Goal: Information Seeking & Learning: Understand process/instructions

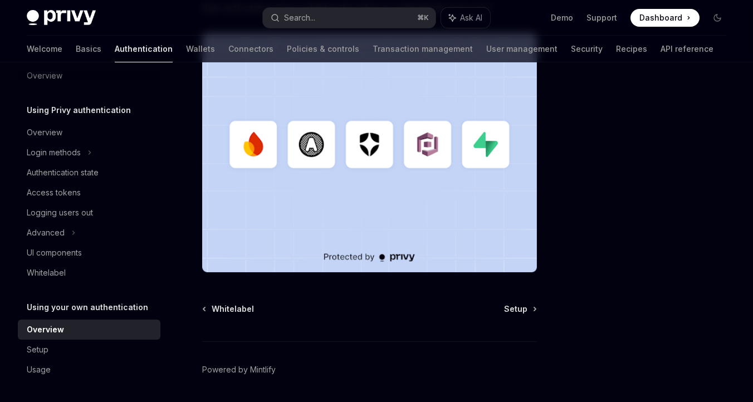
scroll to position [374, 0]
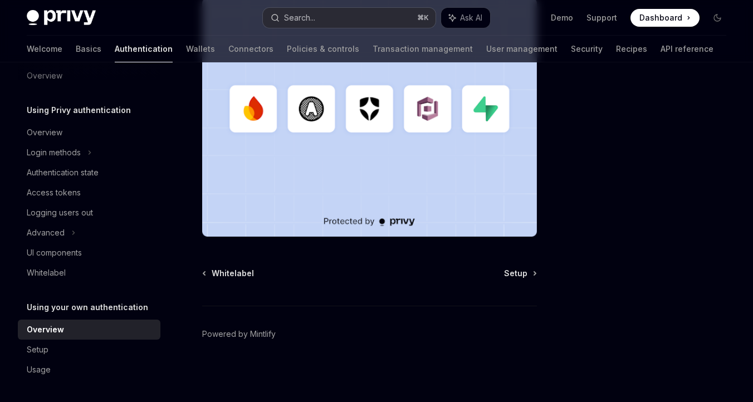
click at [305, 19] on div "Search..." at bounding box center [299, 17] width 31 height 13
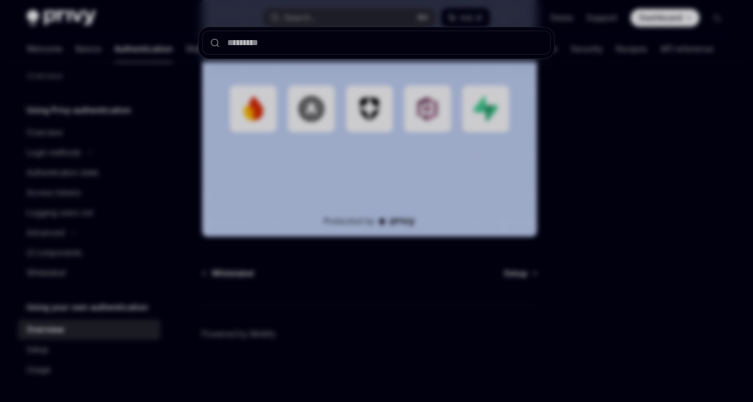
type input "**********"
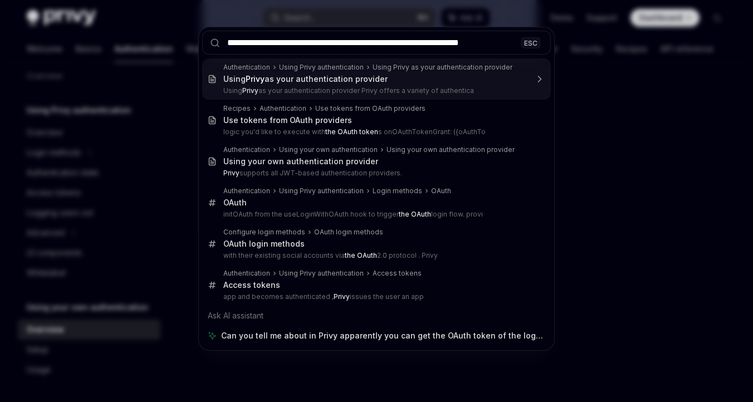
drag, startPoint x: 368, startPoint y: 41, endPoint x: 185, endPoint y: 42, distance: 182.7
click at [185, 42] on div "**********" at bounding box center [376, 201] width 753 height 402
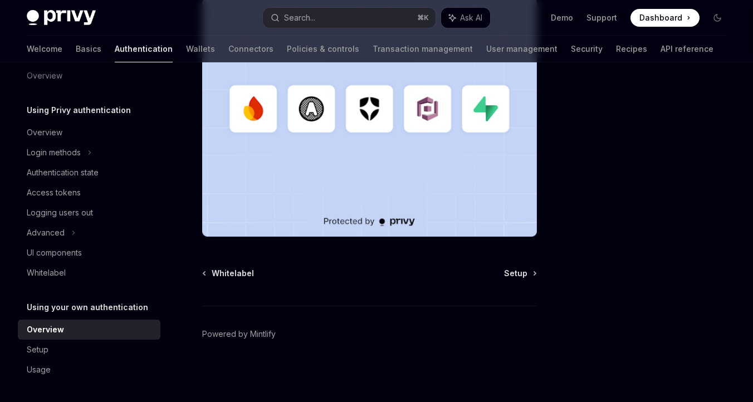
click at [306, 7] on div "Privy Docs home page Search... ⌘ K Ask AI Demo Support Dashboard Dashboard Sear…" at bounding box center [377, 18] width 700 height 36
click at [306, 11] on div "Search..." at bounding box center [299, 17] width 31 height 13
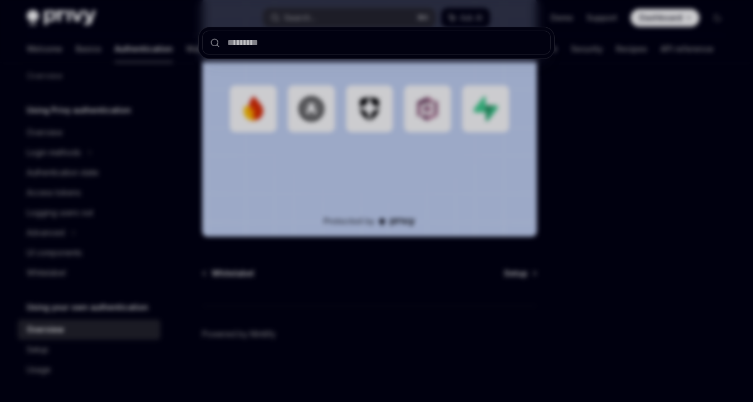
click at [304, 16] on div at bounding box center [376, 201] width 753 height 402
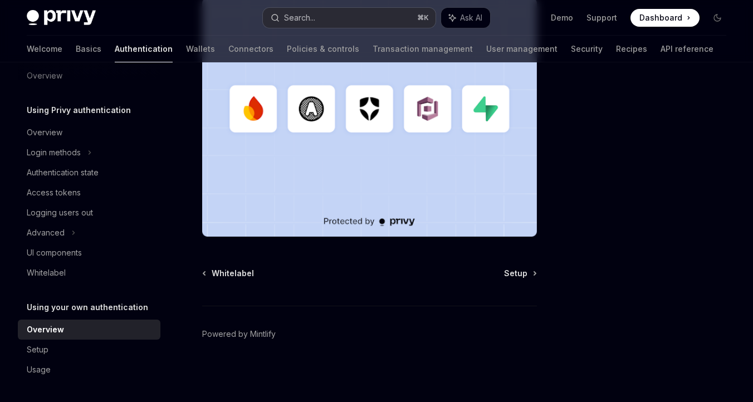
click at [304, 16] on div "Search..." at bounding box center [299, 17] width 31 height 13
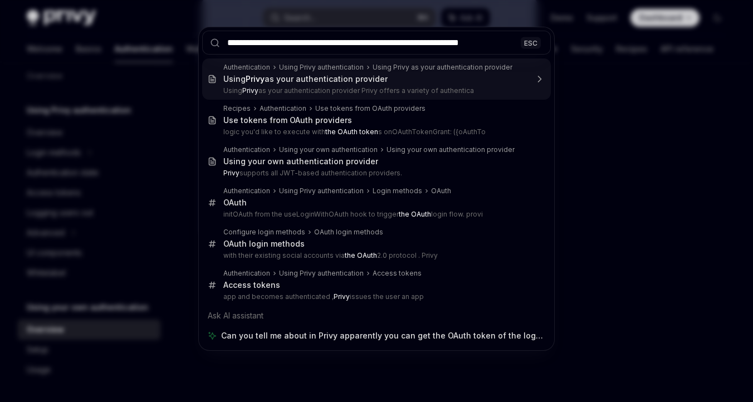
drag, startPoint x: 365, startPoint y: 43, endPoint x: 248, endPoint y: 43, distance: 117.0
click at [248, 43] on input "**********" at bounding box center [376, 43] width 349 height 24
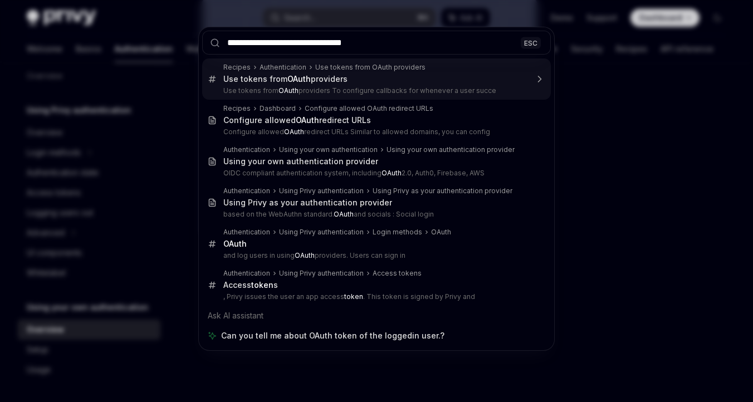
drag, startPoint x: 281, startPoint y: 42, endPoint x: 382, endPoint y: 40, distance: 100.3
click at [382, 40] on input "**********" at bounding box center [376, 43] width 349 height 24
type input "**********"
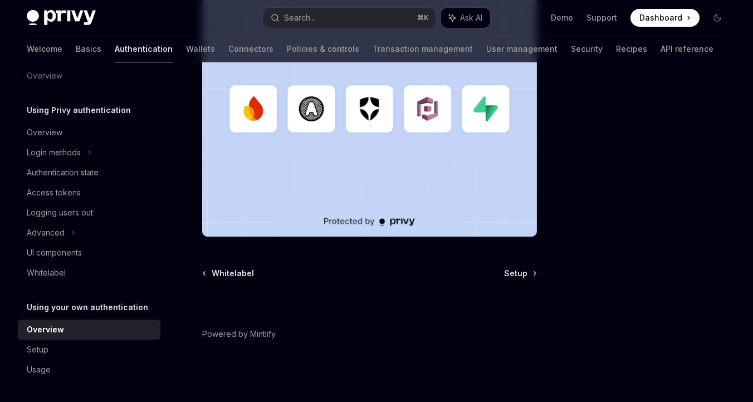
type textarea "*"
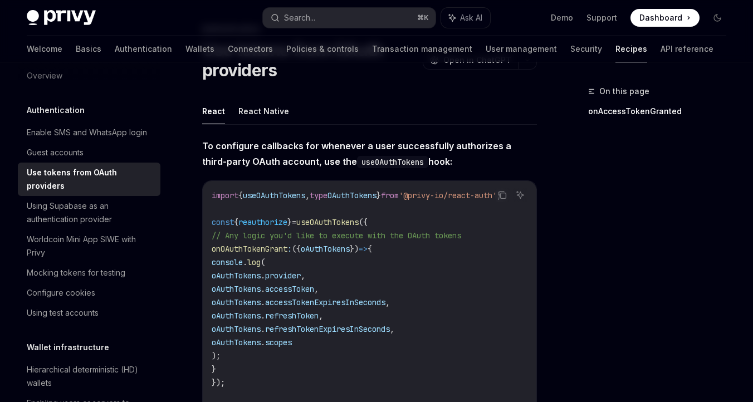
scroll to position [76, 0]
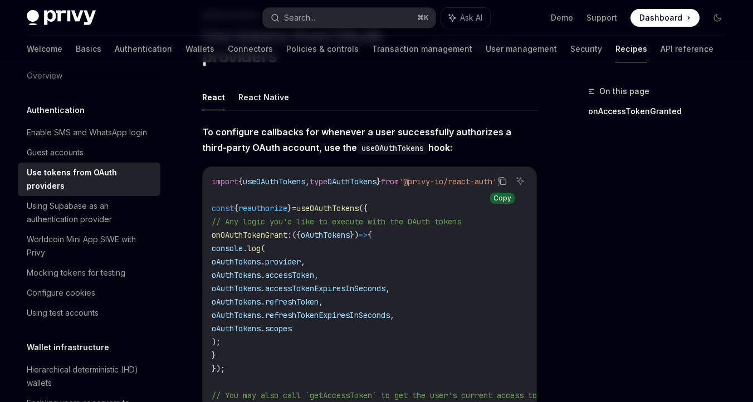
click at [505, 181] on icon "Copy the contents from the code block" at bounding box center [502, 181] width 9 height 9
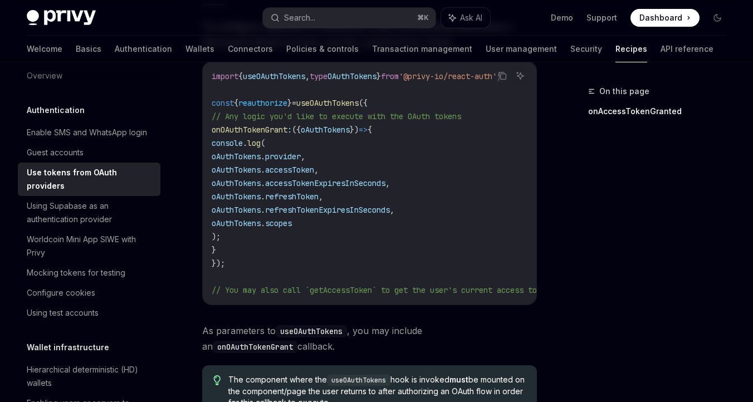
scroll to position [133, 0]
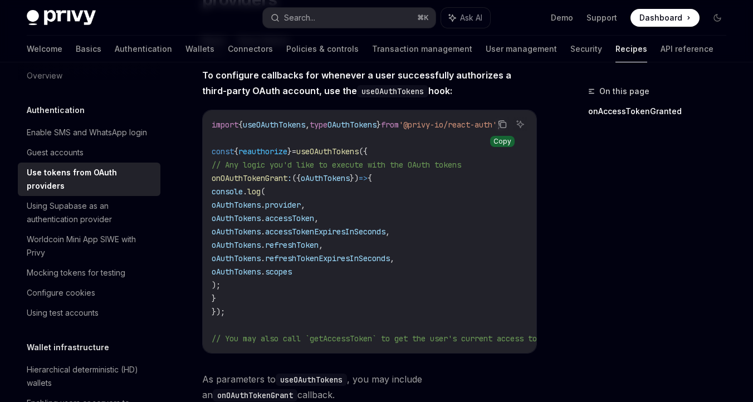
click at [500, 123] on icon "Copy the contents from the code block" at bounding box center [502, 124] width 9 height 9
click at [452, 128] on span "'@privy-io/react-auth'" at bounding box center [448, 125] width 98 height 10
drag, startPoint x: 436, startPoint y: 126, endPoint x: 478, endPoint y: 126, distance: 42.9
click at [478, 126] on span "'@privy-io/react-auth'" at bounding box center [448, 125] width 98 height 10
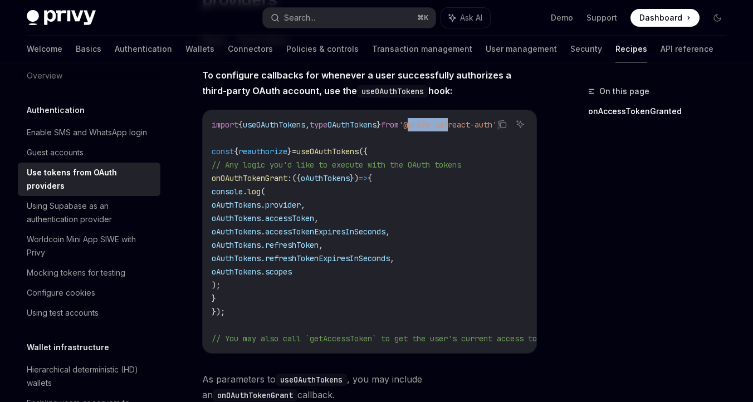
copy span "@privy-io"
copy span "useOAuthTokens , type OAuthTokens"
drag, startPoint x: 250, startPoint y: 126, endPoint x: 399, endPoint y: 125, distance: 149.3
click at [399, 125] on span "import { useOAuthTokens , type OAuthTokens } from '@privy-io/react-auth' ;" at bounding box center [357, 125] width 290 height 10
click at [295, 126] on span "useOAuthTokens" at bounding box center [274, 125] width 62 height 10
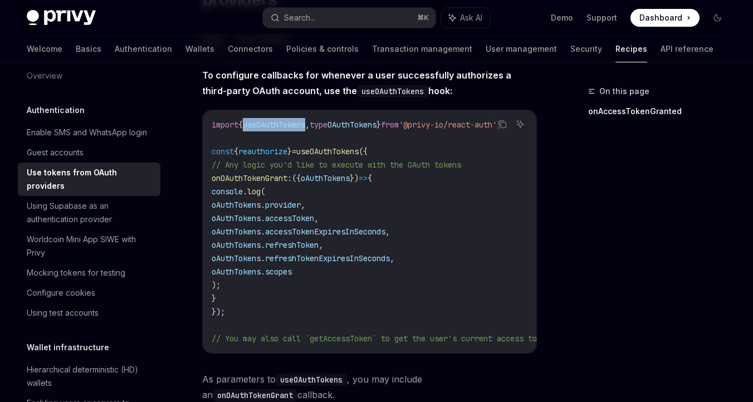
click at [295, 126] on span "useOAuthTokens" at bounding box center [274, 125] width 62 height 10
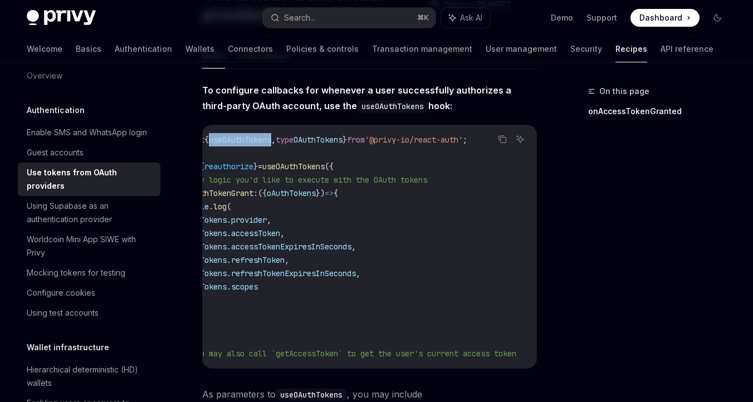
scroll to position [0, 0]
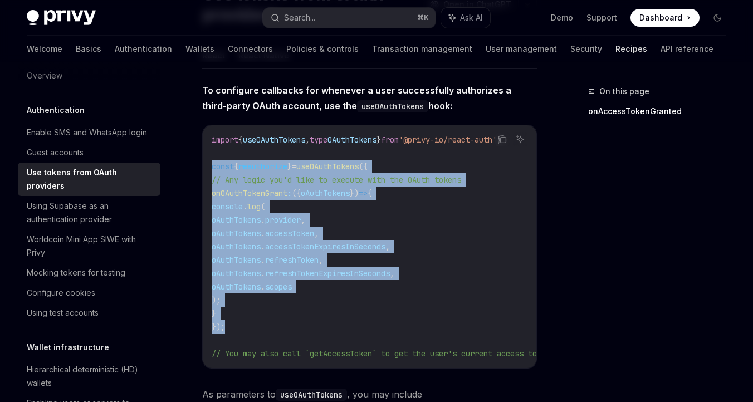
drag, startPoint x: 229, startPoint y: 328, endPoint x: 202, endPoint y: 166, distance: 163.9
click at [202, 166] on div "Copy Ask AI import { useOAuthTokens , type OAuthTokens } from '@privy-io/react-…" at bounding box center [369, 247] width 335 height 244
copy code "const { reauthorize } = useOAuthTokens ({ // Any logic you'd like to execute wi…"
click at [214, 168] on span "const" at bounding box center [223, 167] width 22 height 10
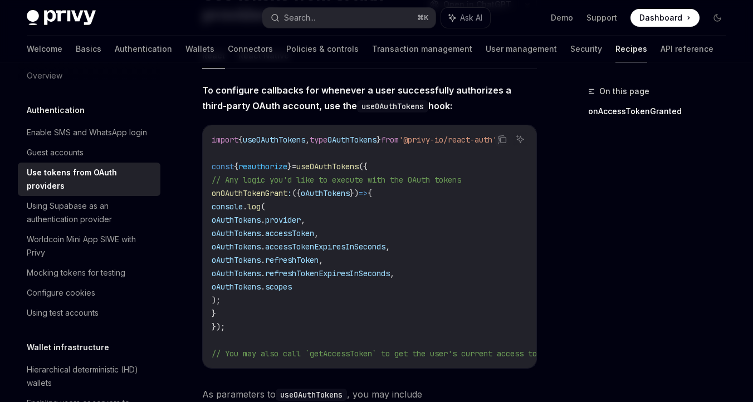
click at [254, 168] on span "reauthorize" at bounding box center [262, 167] width 49 height 10
click at [325, 165] on span "useOAuthTokens" at bounding box center [327, 167] width 62 height 10
copy span "useOAuthTokens"
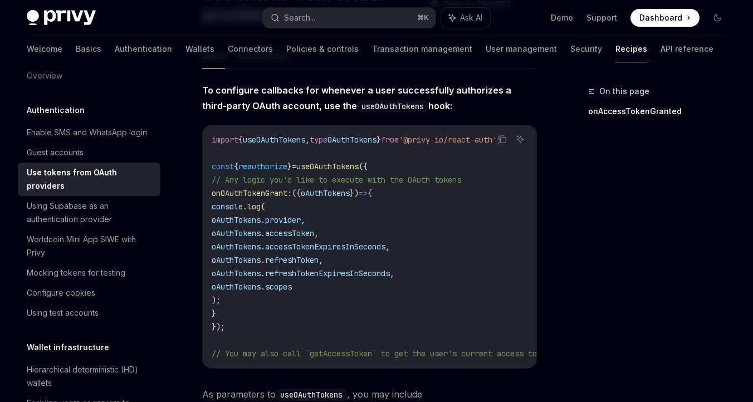
click at [325, 170] on span "useOAuthTokens" at bounding box center [327, 167] width 62 height 10
click at [325, 168] on span "useOAuthTokens" at bounding box center [327, 167] width 62 height 10
copy span "useOAuthTokens"
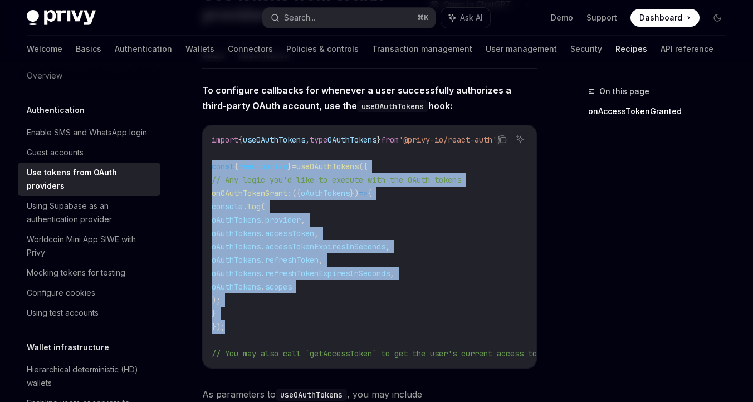
drag, startPoint x: 212, startPoint y: 169, endPoint x: 233, endPoint y: 323, distance: 155.3
click at [233, 323] on code "import { useOAuthTokens , type OAuthTokens } from '@privy-io/react-auth' ; cons…" at bounding box center [394, 246] width 365 height 227
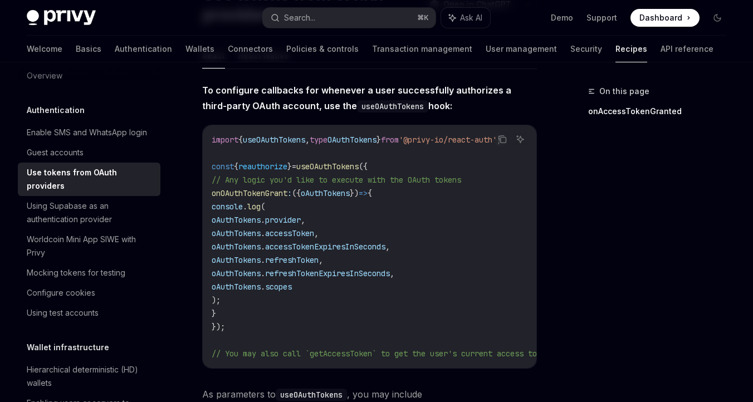
click at [325, 195] on span "oAuthTokens" at bounding box center [325, 193] width 49 height 10
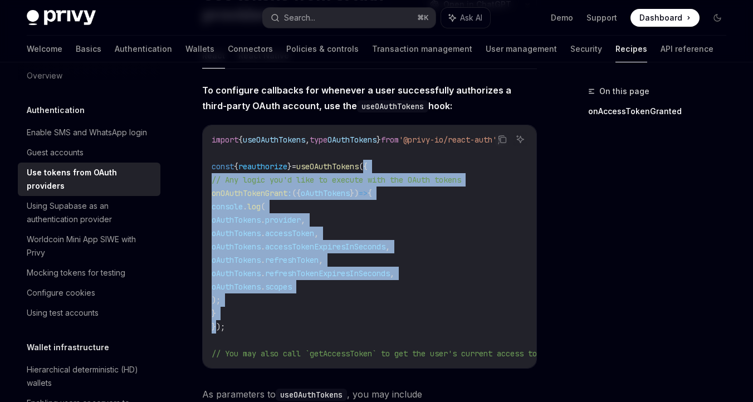
drag, startPoint x: 386, startPoint y: 167, endPoint x: 217, endPoint y: 324, distance: 230.6
click at [217, 324] on code "import { useOAuthTokens , type OAuthTokens } from '@privy-io/react-auth' ; cons…" at bounding box center [394, 246] width 365 height 227
copy code "{ // Any logic you'd like to execute with the OAuth tokens onOAuthTokenGrant : …"
click at [301, 217] on span "provider" at bounding box center [283, 220] width 36 height 10
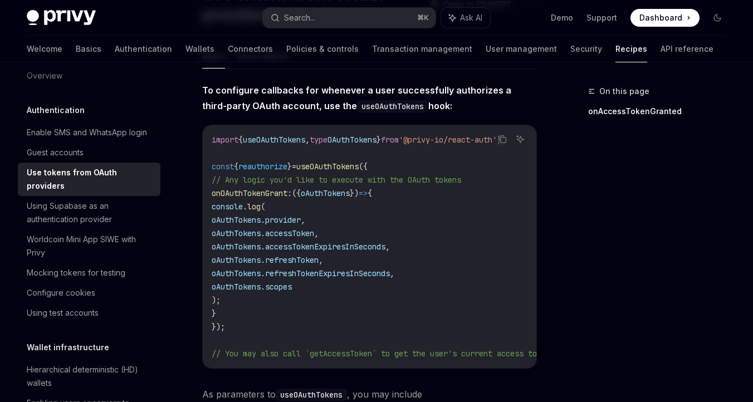
click at [301, 217] on span "provider" at bounding box center [283, 220] width 36 height 10
click at [364, 312] on code "import { useOAuthTokens , type OAuthTokens } from '@privy-io/react-auth' ; cons…" at bounding box center [394, 246] width 365 height 227
